Goal: Find specific page/section: Find specific page/section

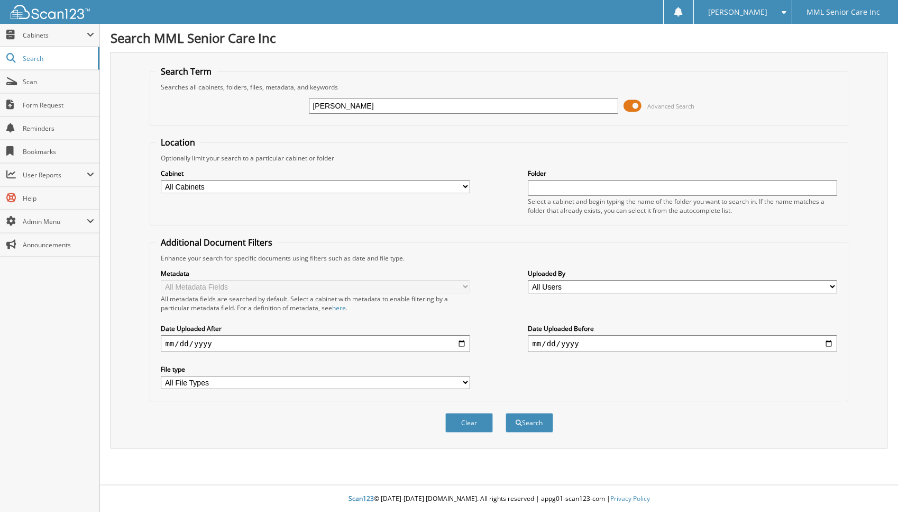
type input "[PERSON_NAME]"
click at [506, 413] on button "Search" at bounding box center [530, 423] width 48 height 20
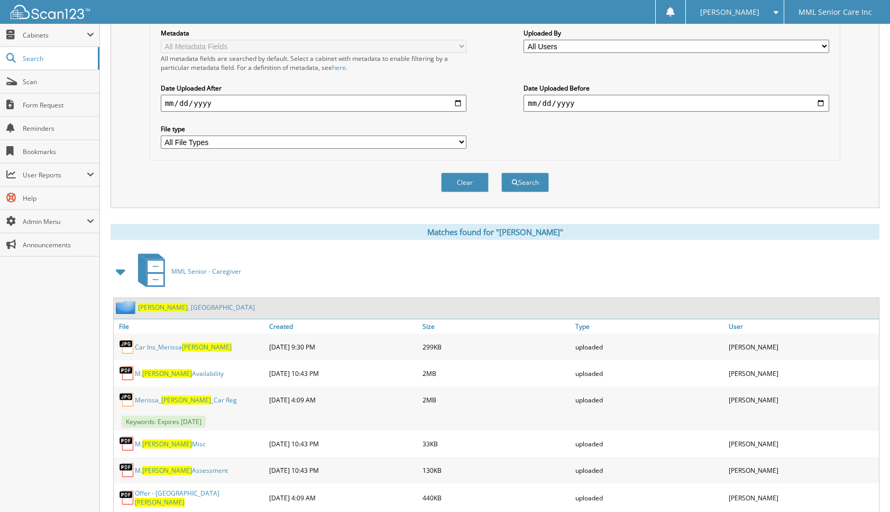
scroll to position [247, 0]
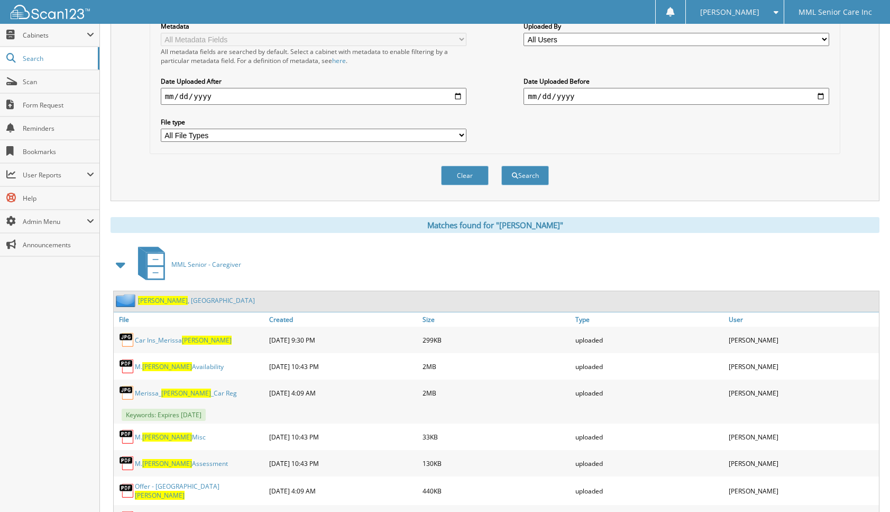
click at [176, 300] on link "[PERSON_NAME][GEOGRAPHIC_DATA]" at bounding box center [196, 300] width 117 height 9
